Goal: Task Accomplishment & Management: Use online tool/utility

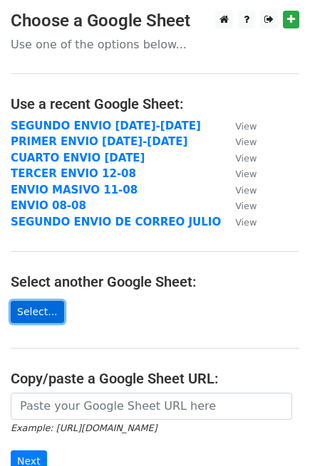
click at [39, 308] on link "Select..." at bounding box center [37, 312] width 53 height 22
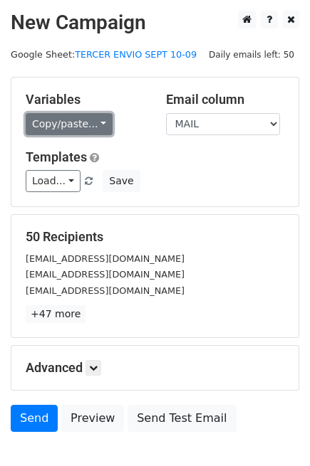
click at [52, 117] on link "Copy/paste..." at bounding box center [69, 124] width 87 height 22
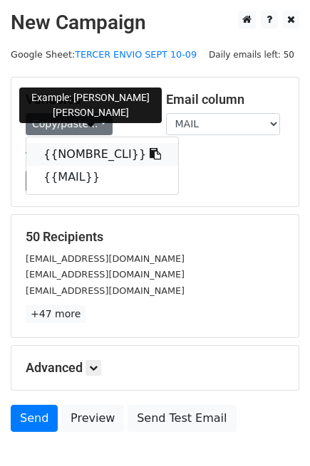
click at [83, 152] on link "{{NOMBRE_CLI}}" at bounding box center [102, 154] width 152 height 23
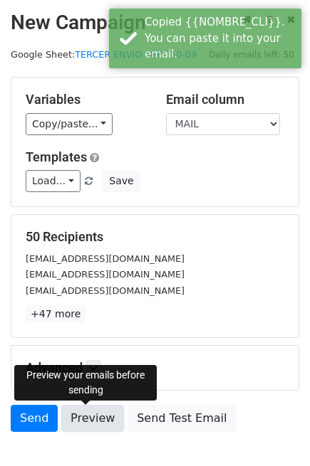
click at [78, 424] on link "Preview" at bounding box center [92, 418] width 63 height 27
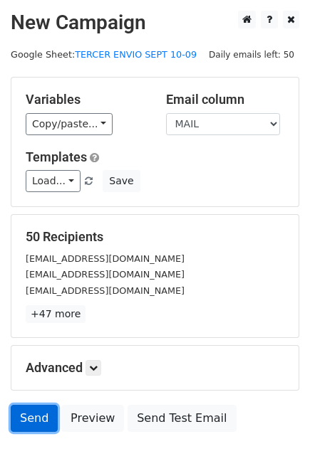
click at [33, 420] on link "Send" at bounding box center [34, 418] width 47 height 27
